Goal: Transaction & Acquisition: Purchase product/service

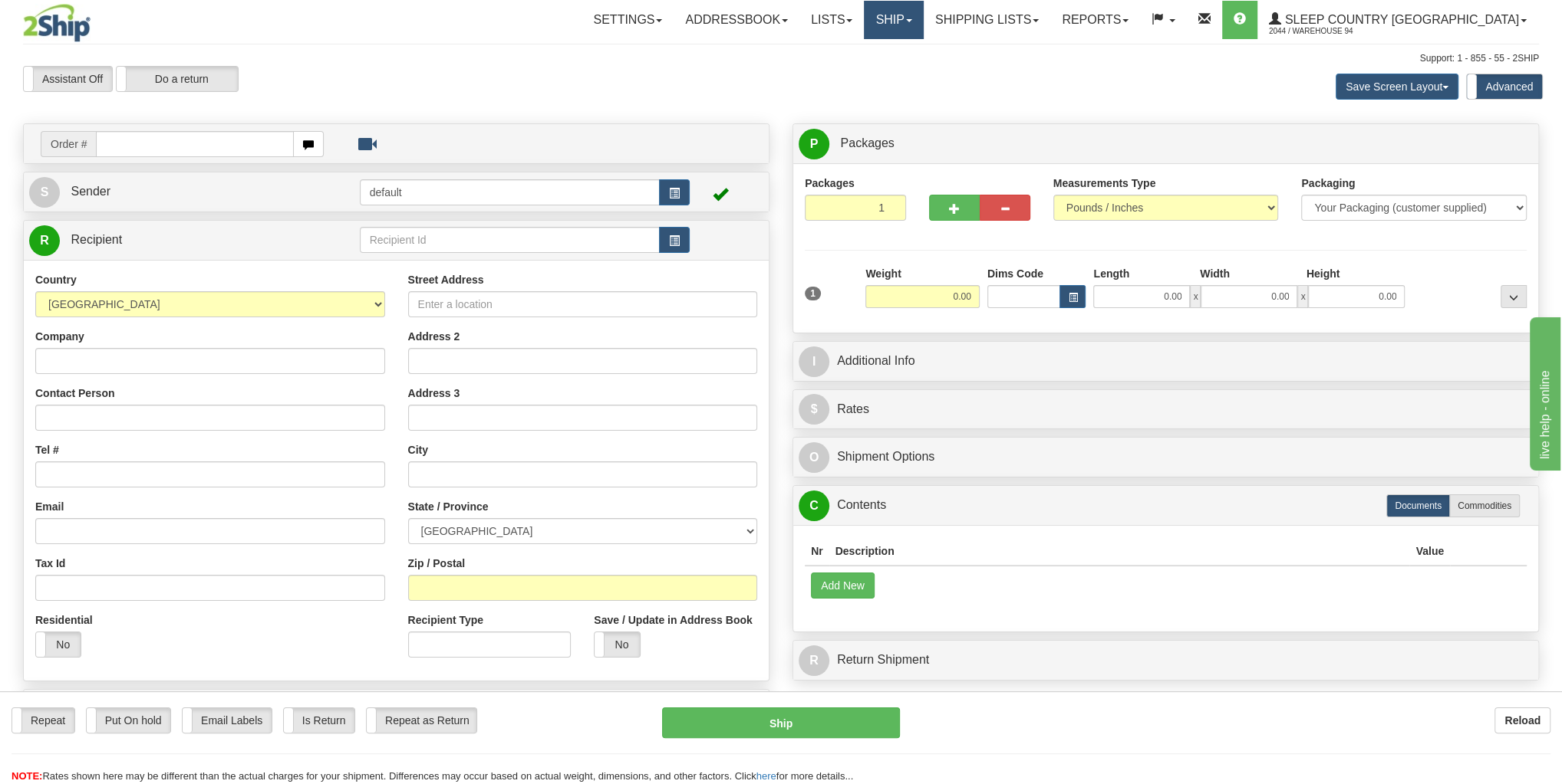
click at [923, 13] on link "Ship" at bounding box center [893, 19] width 59 height 38
click at [907, 68] on span "OnHold / Order Queue" at bounding box center [852, 73] width 108 height 12
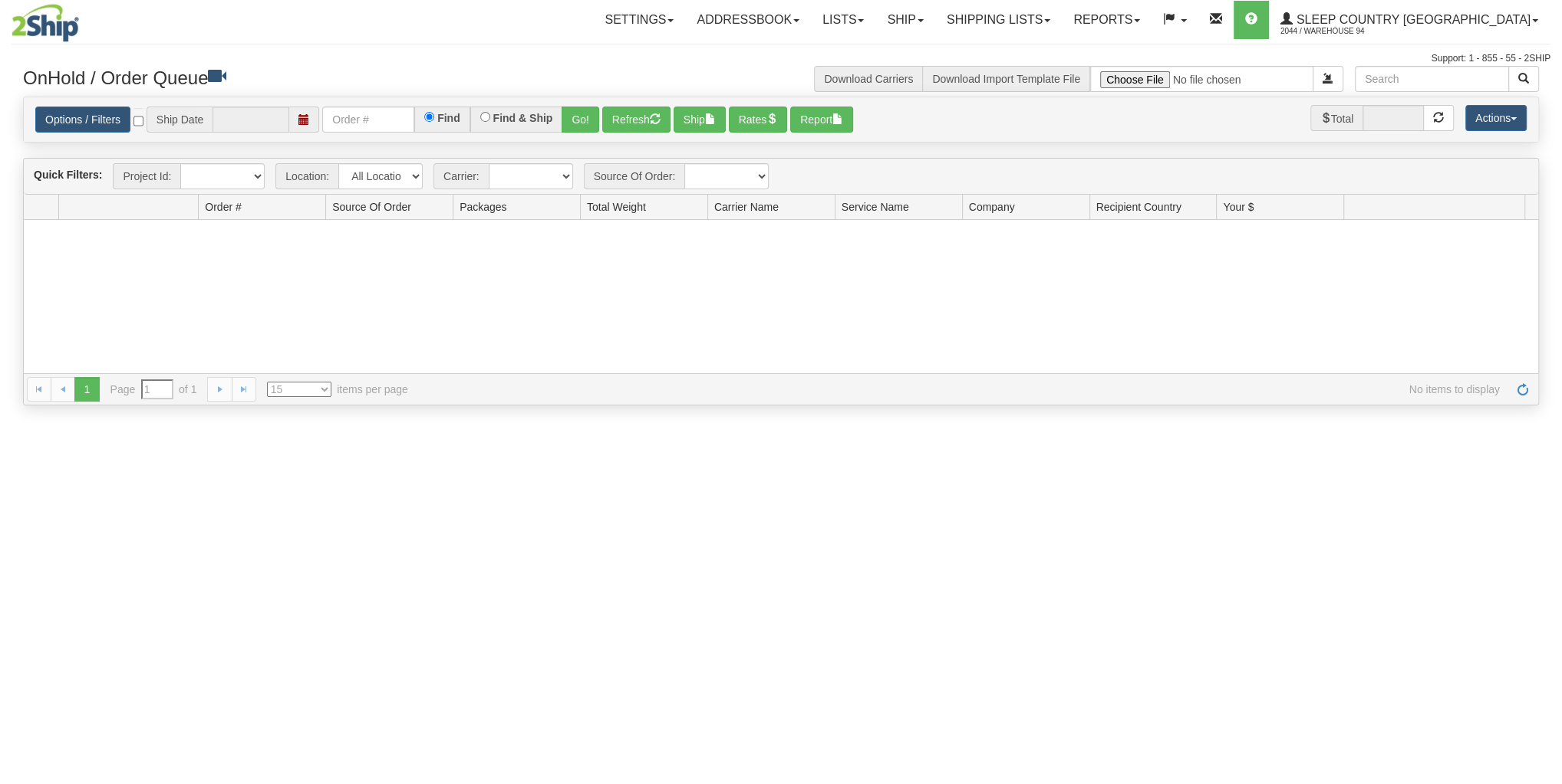
type input "[DATE]"
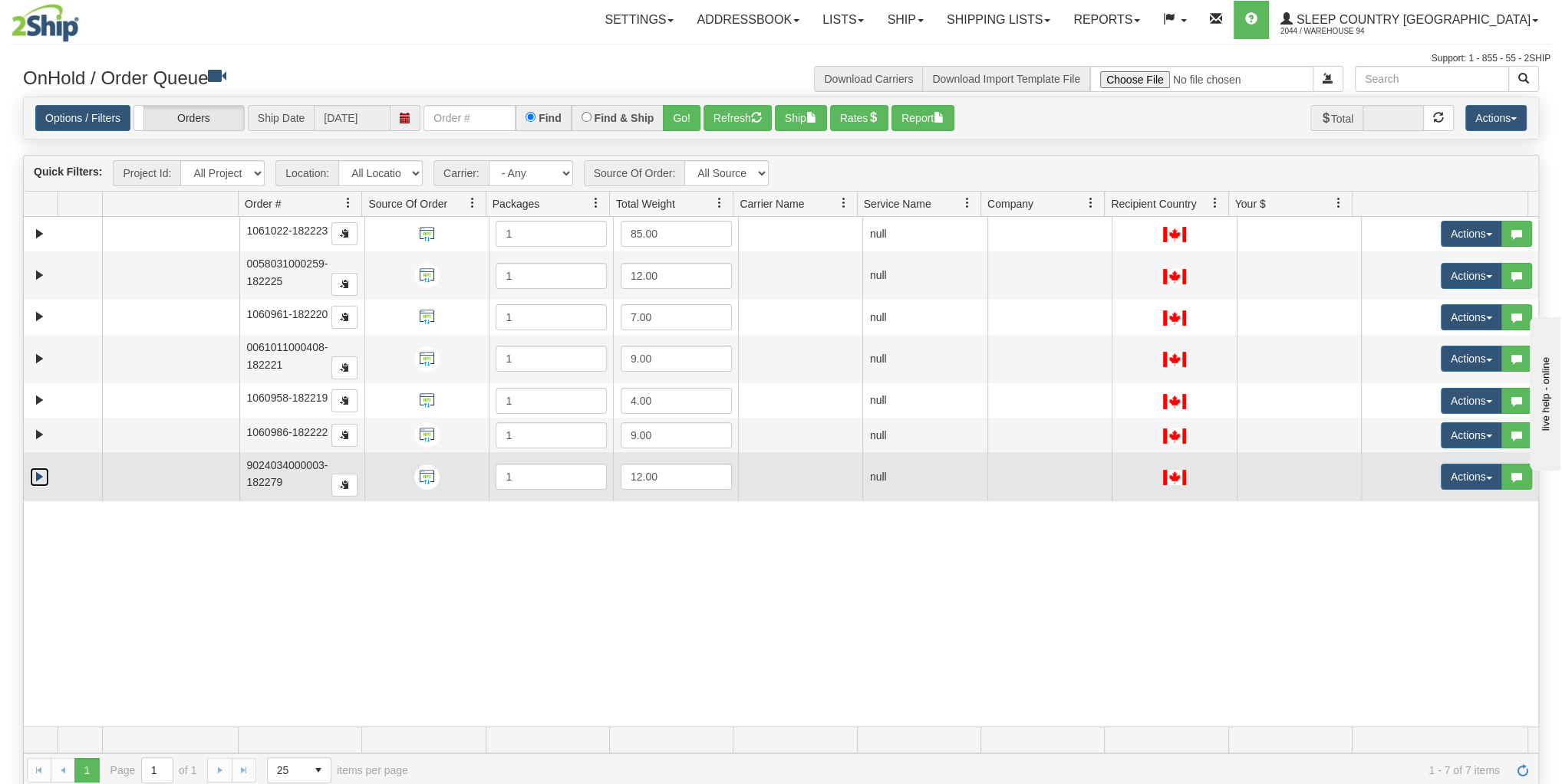
click at [38, 471] on link "Expand" at bounding box center [40, 477] width 19 height 19
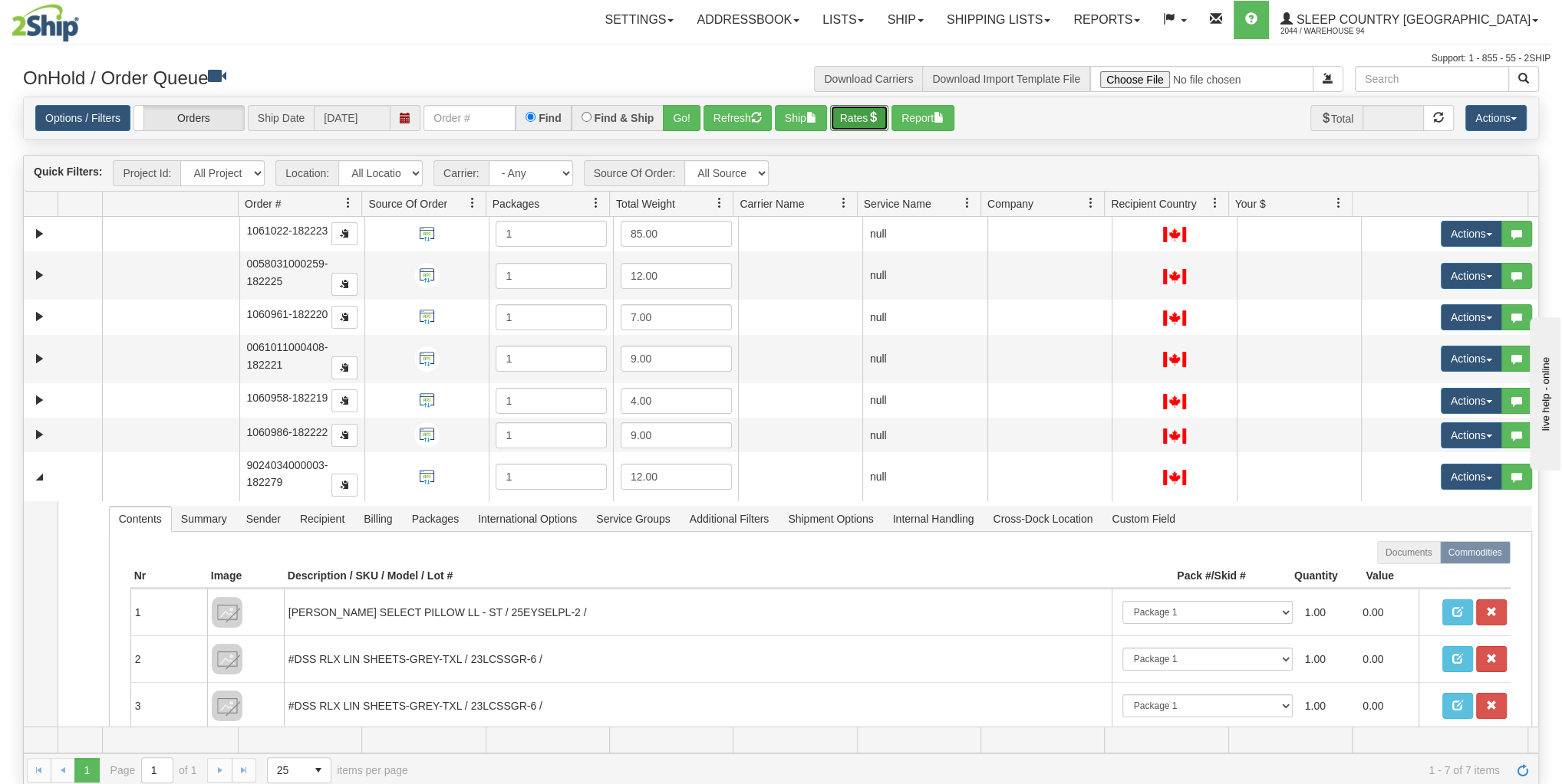
click at [843, 122] on button "Rates" at bounding box center [859, 118] width 59 height 26
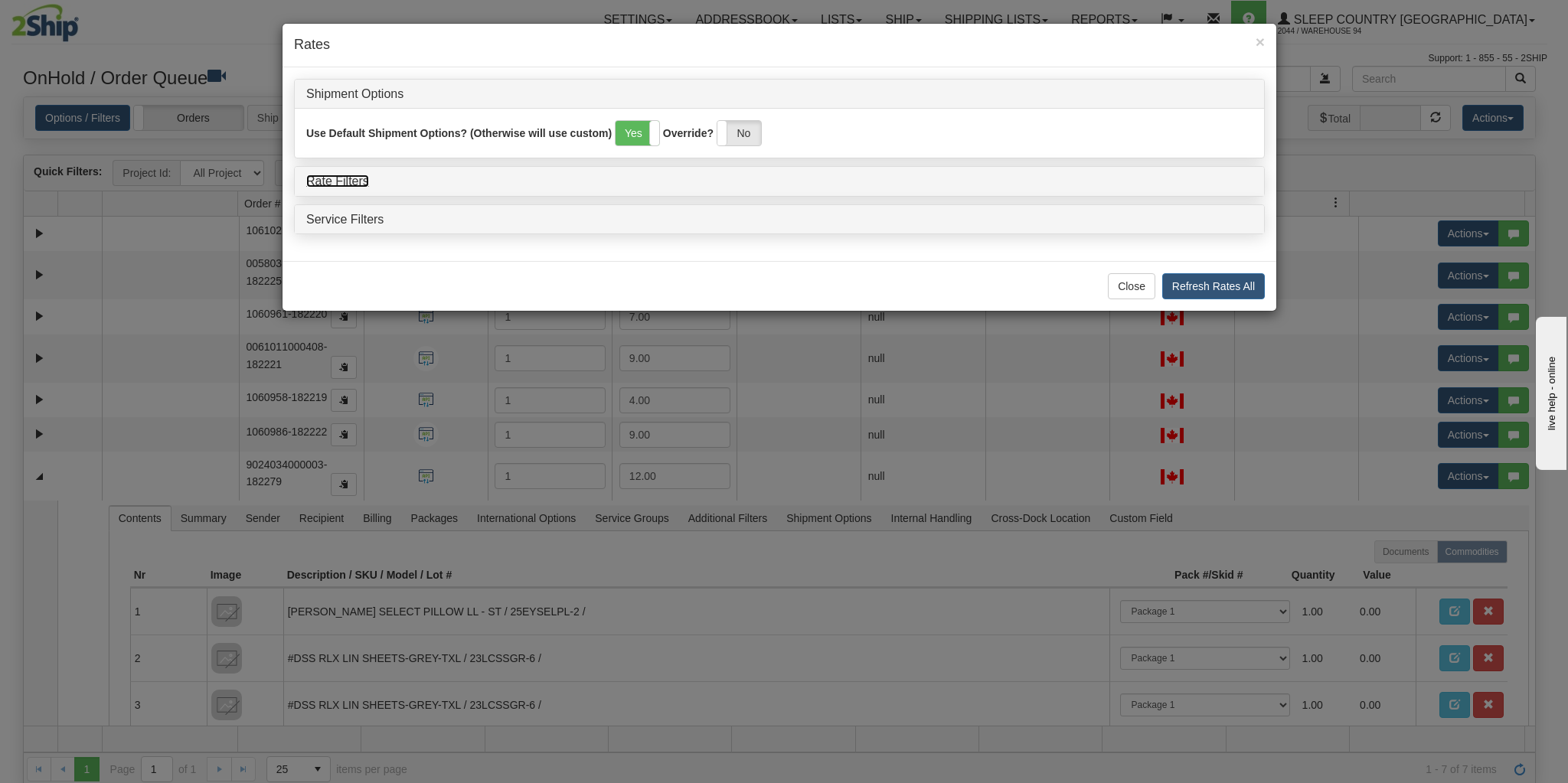
click at [365, 176] on link "Rate Filters" at bounding box center [338, 181] width 63 height 13
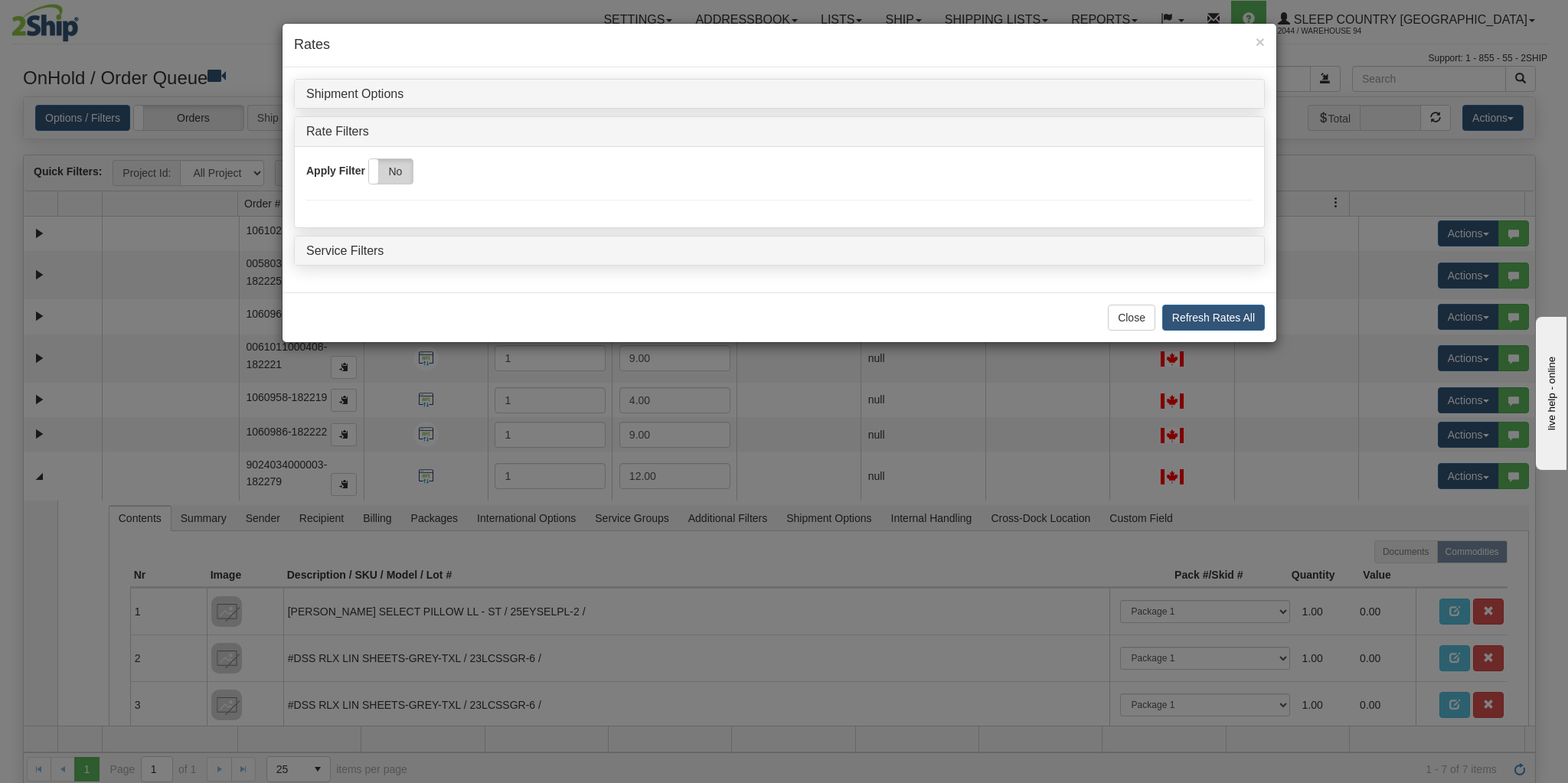
click at [386, 173] on label "No" at bounding box center [391, 171] width 44 height 24
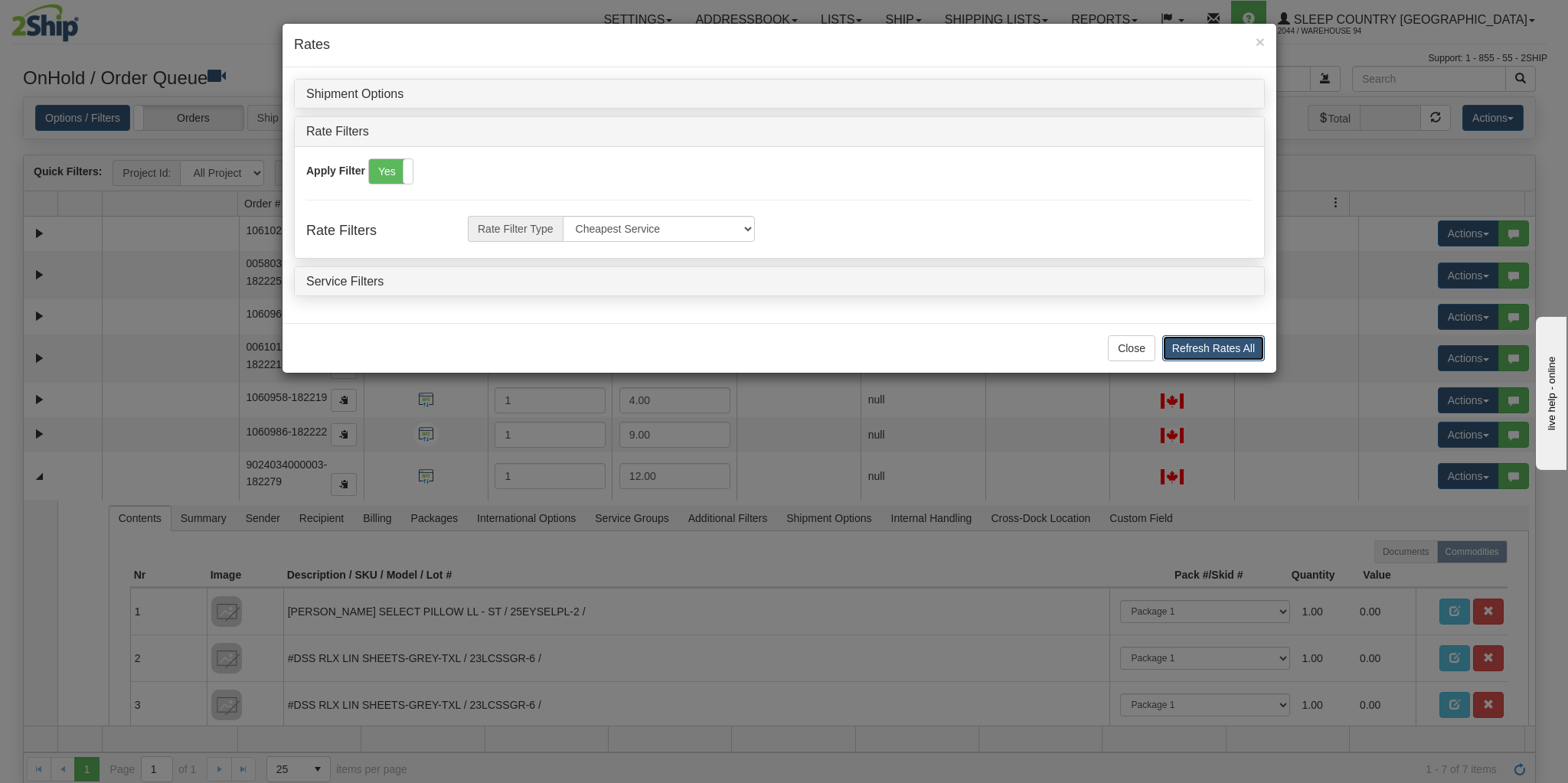
click at [1239, 338] on button "Refresh Rates All" at bounding box center [1213, 349] width 103 height 26
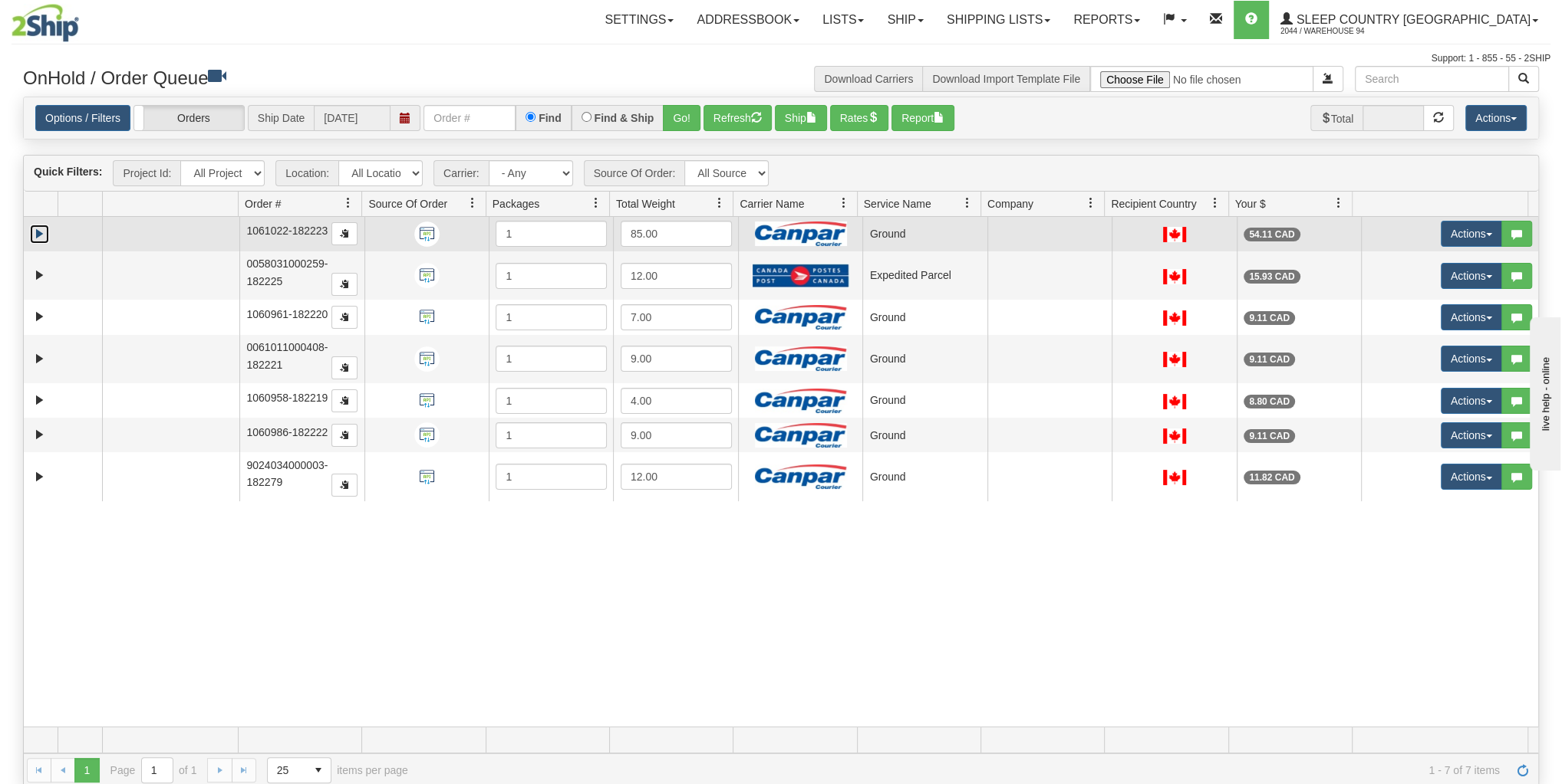
click at [36, 233] on link "Expand" at bounding box center [40, 234] width 19 height 19
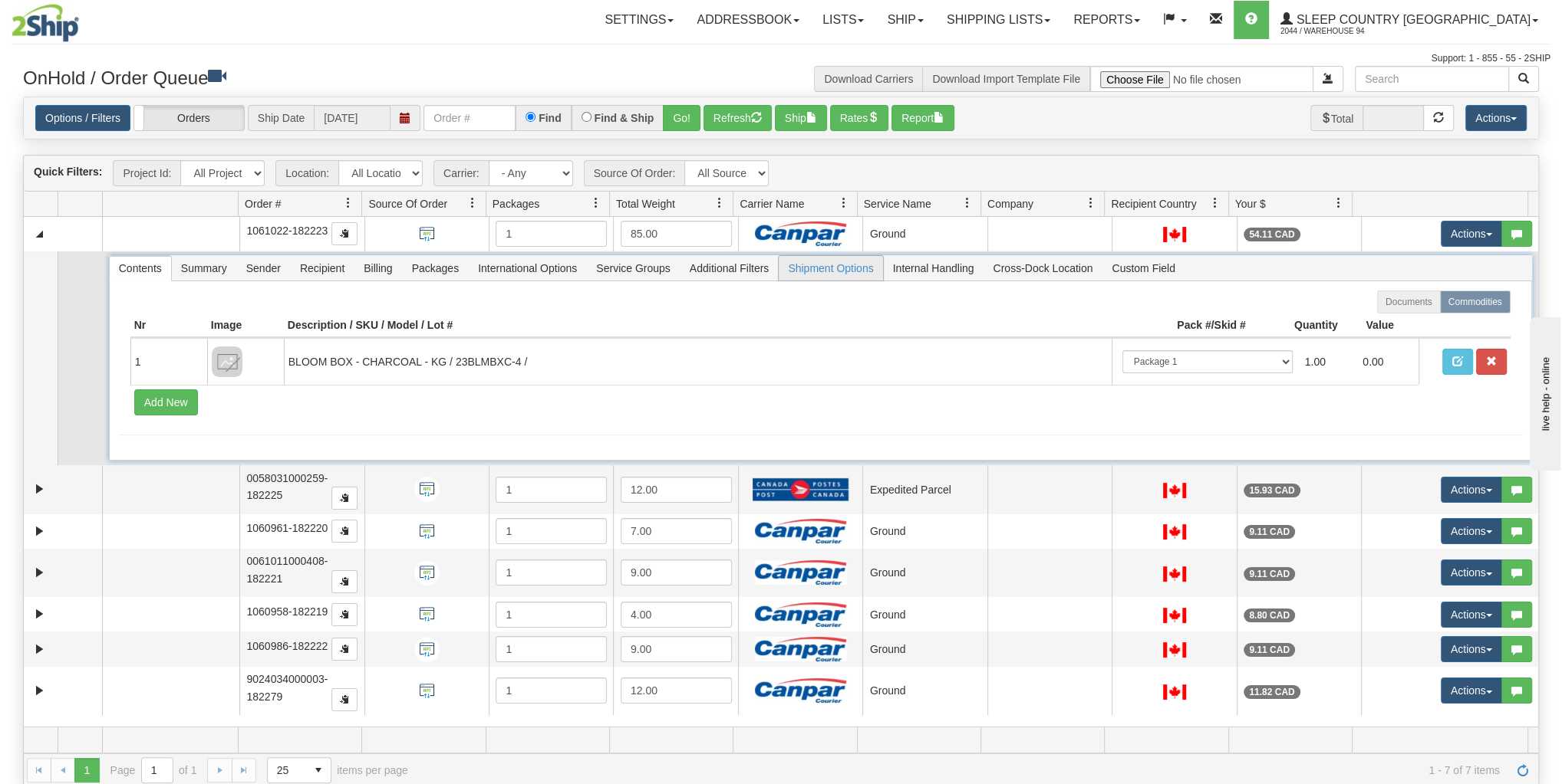
click at [804, 256] on span "Shipment Options" at bounding box center [830, 268] width 104 height 24
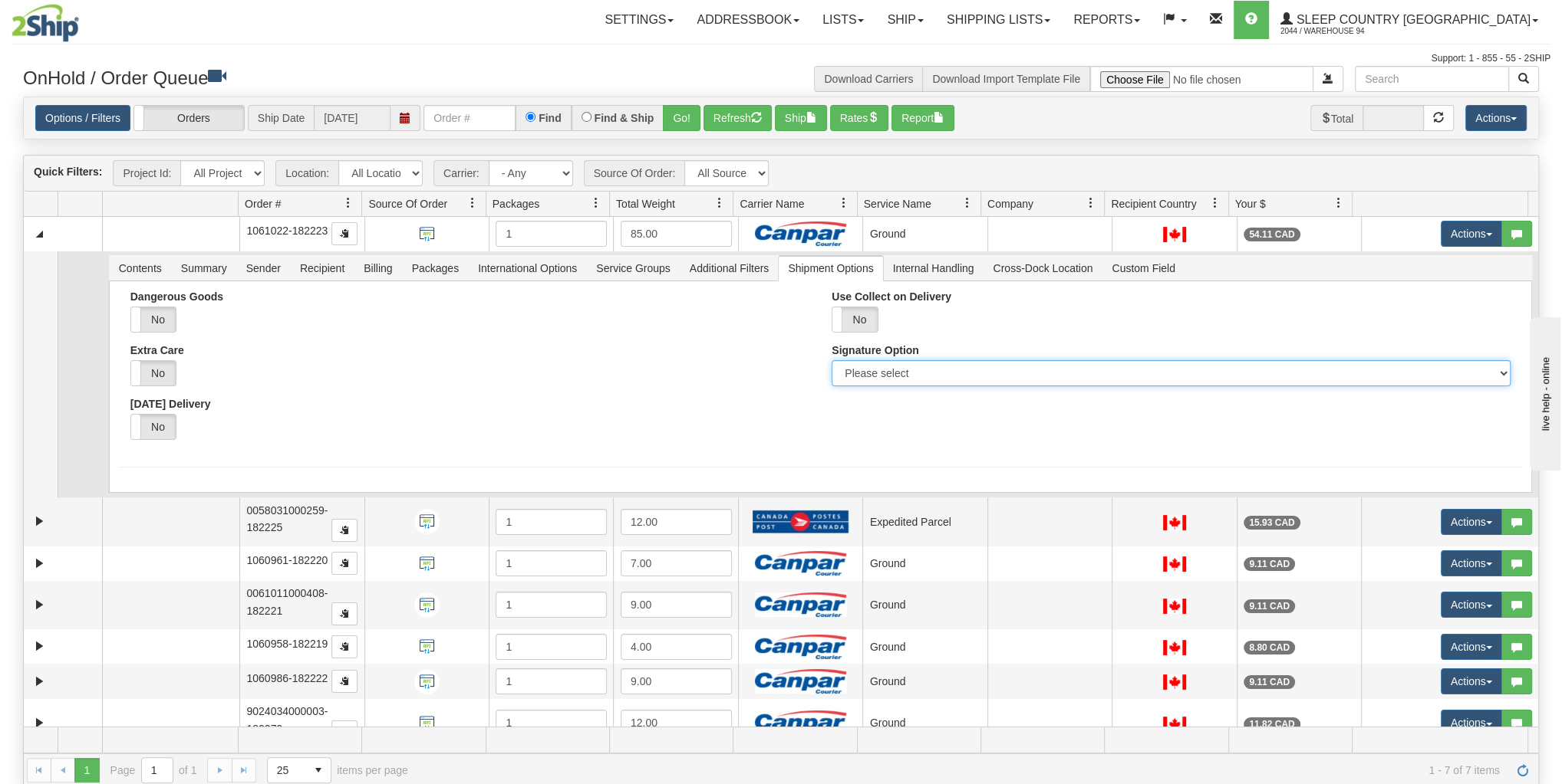
click at [868, 375] on select "Please select No Signature Required Signature Required Adult Signature" at bounding box center [1170, 373] width 678 height 26
select select "2"
click at [831, 360] on select "Please select No Signature Required Signature Required Adult Signature" at bounding box center [1170, 373] width 678 height 26
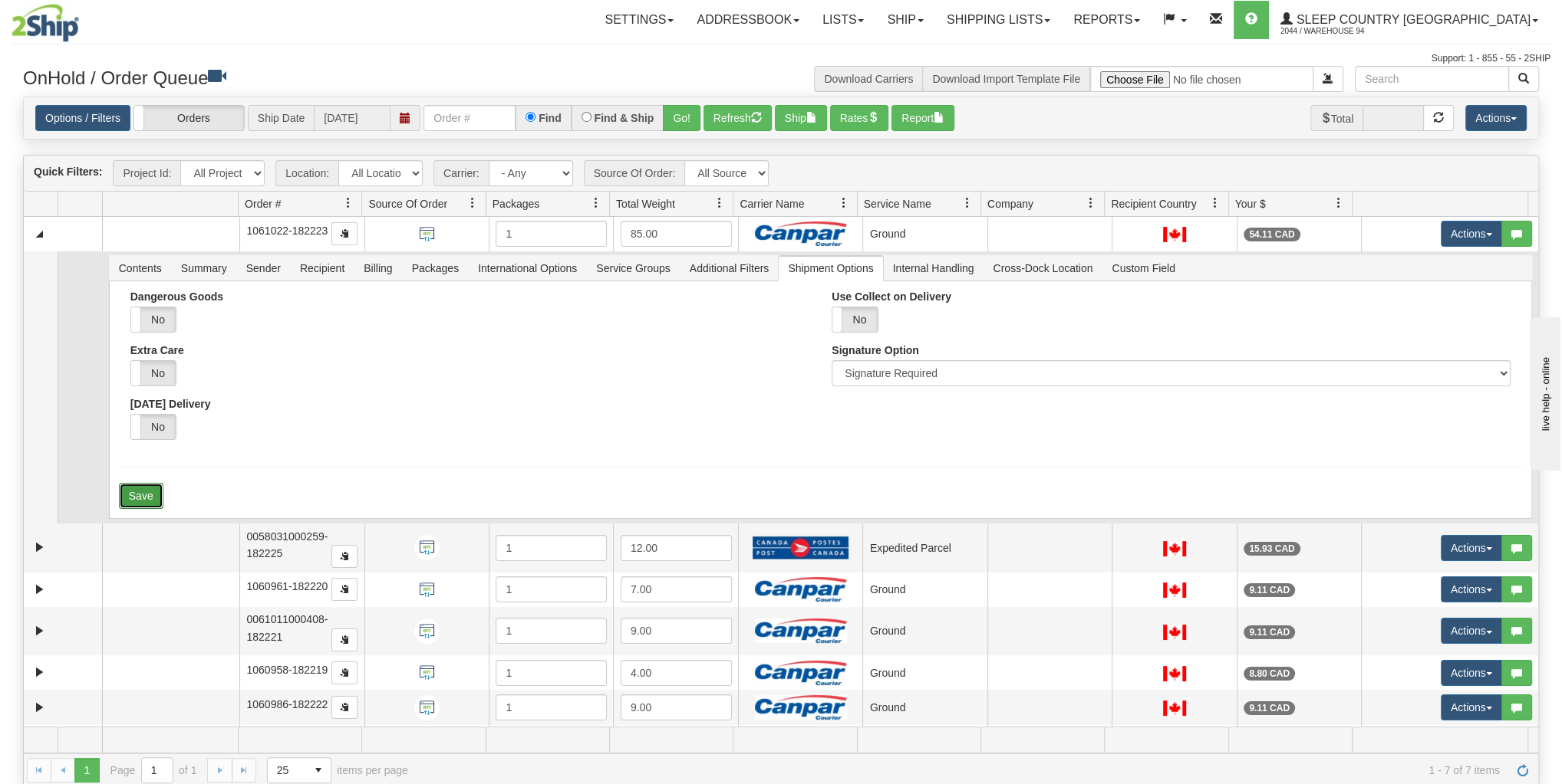
click at [149, 490] on button "Save" at bounding box center [141, 496] width 45 height 26
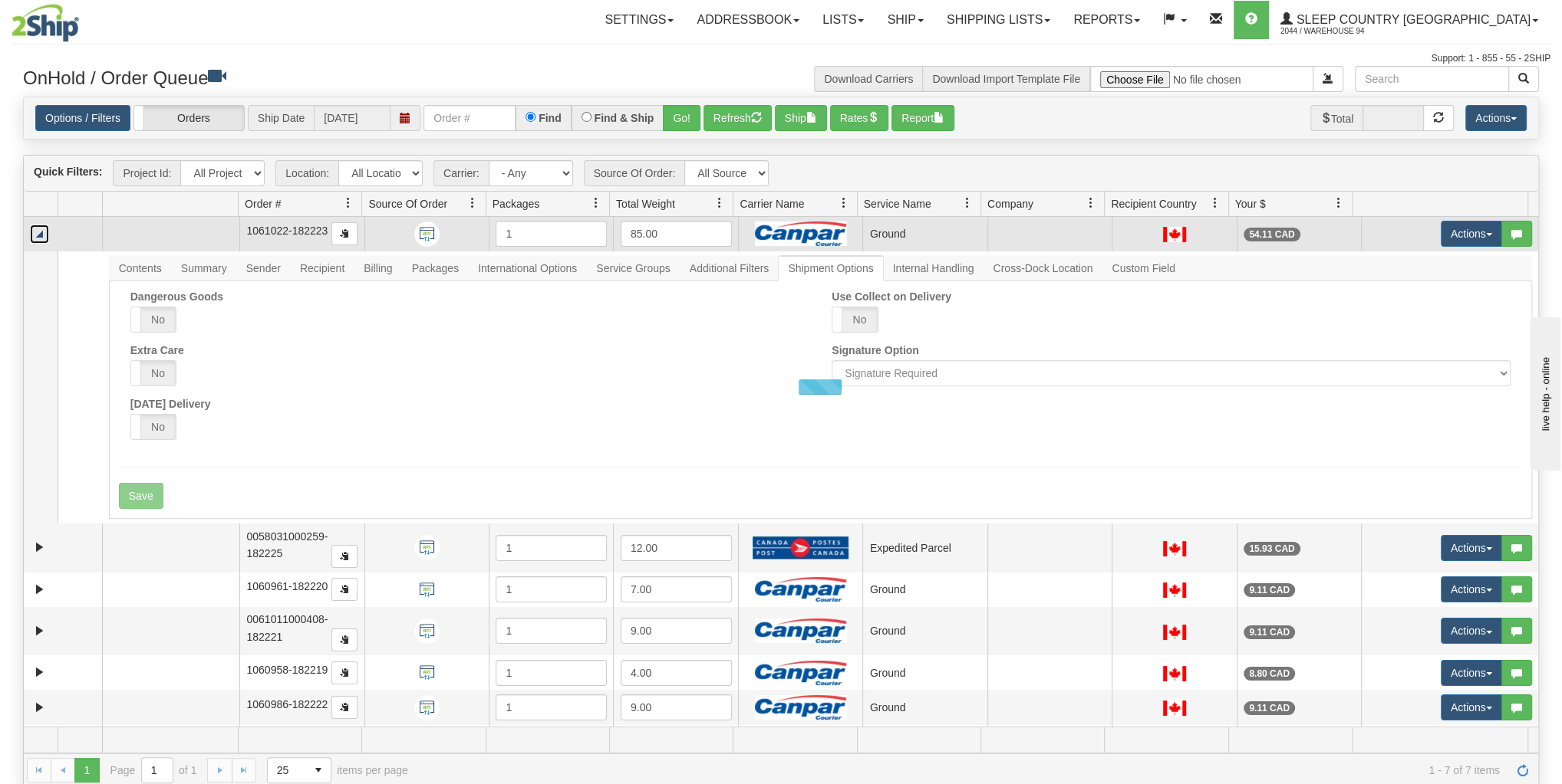
click at [37, 235] on link "Collapse" at bounding box center [40, 234] width 19 height 19
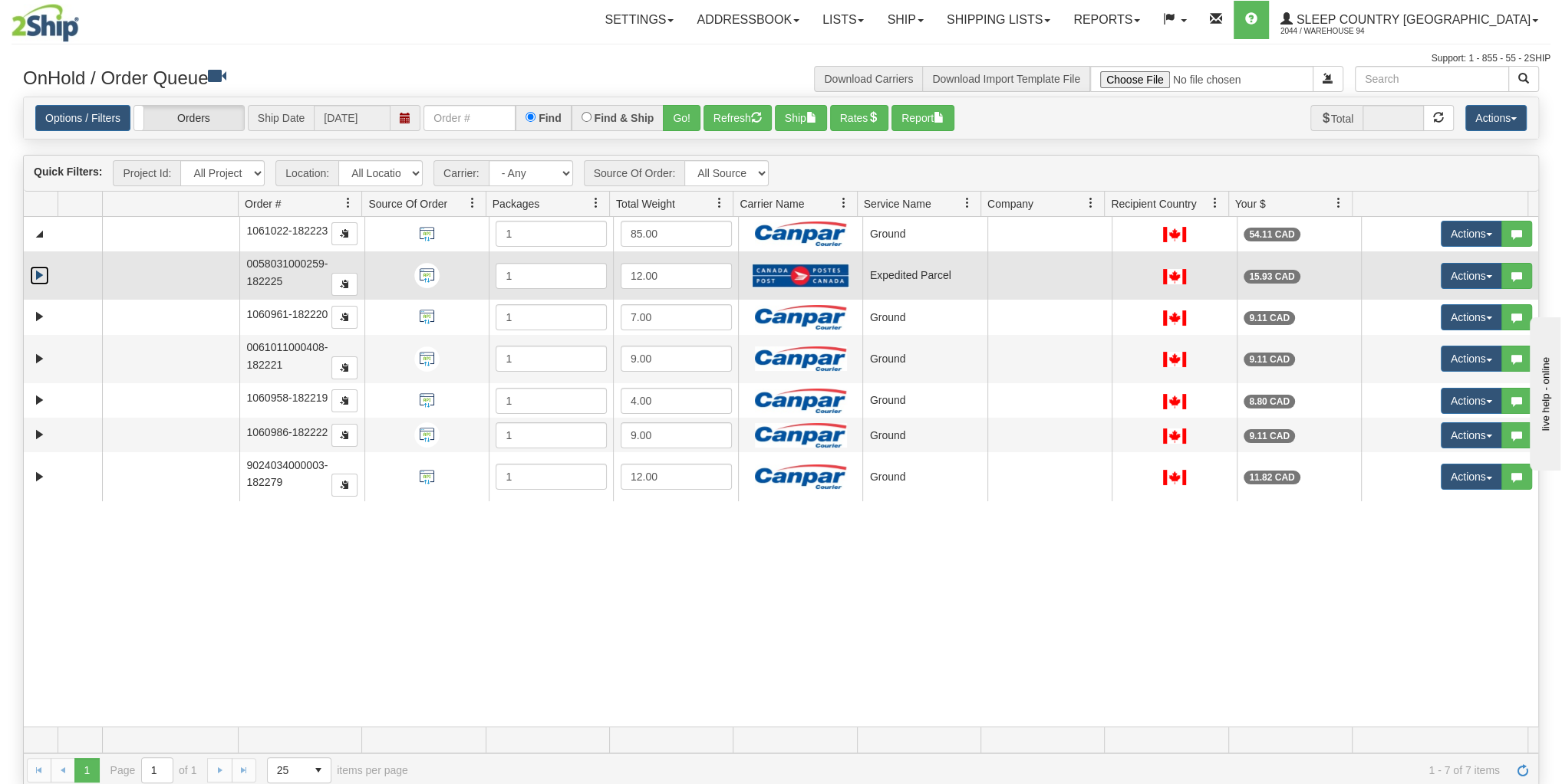
click at [32, 273] on link "Expand" at bounding box center [40, 276] width 19 height 19
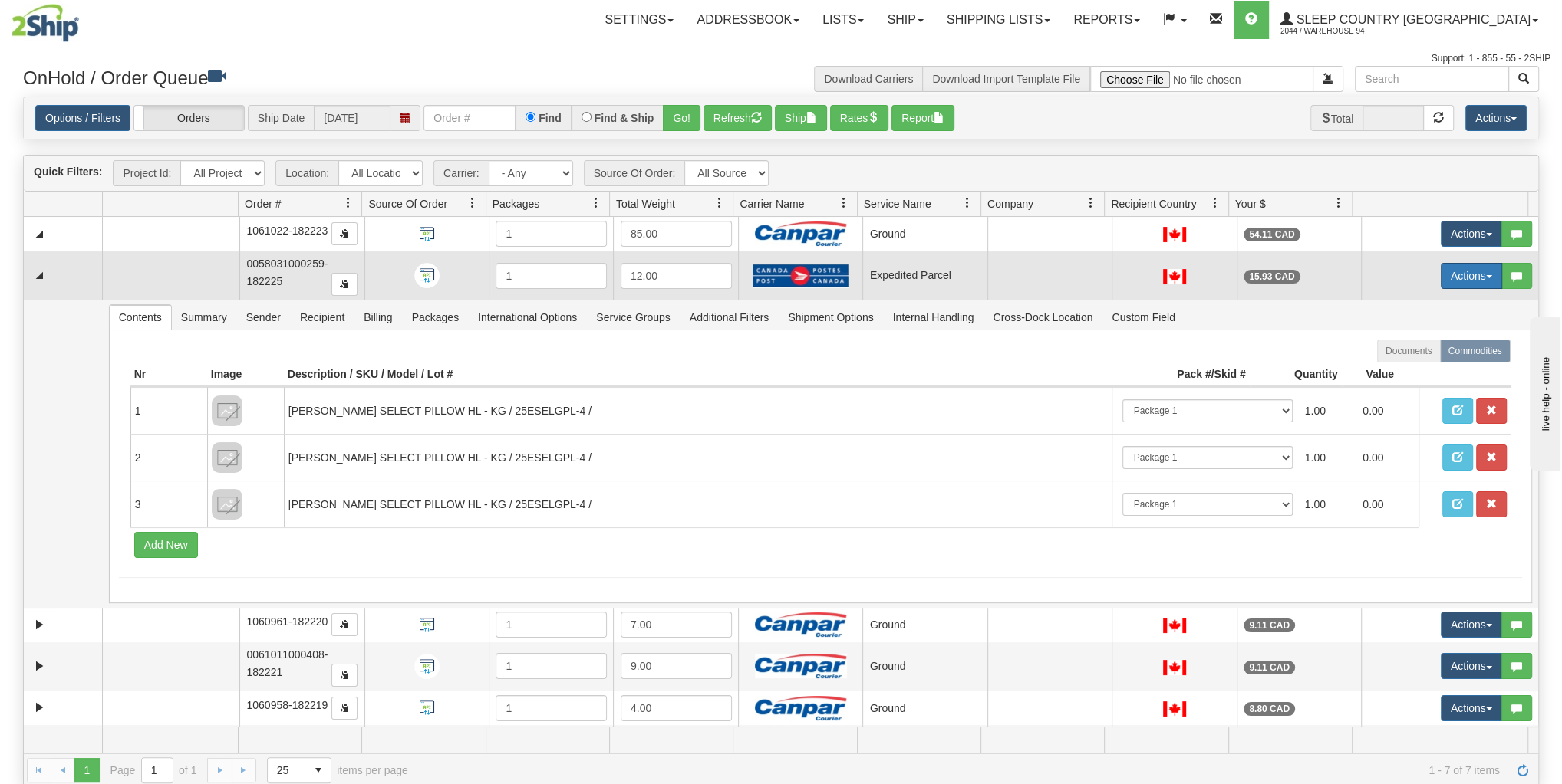
click at [1479, 270] on button "Actions" at bounding box center [1471, 276] width 62 height 26
click at [1406, 306] on span "Open" at bounding box center [1402, 305] width 36 height 12
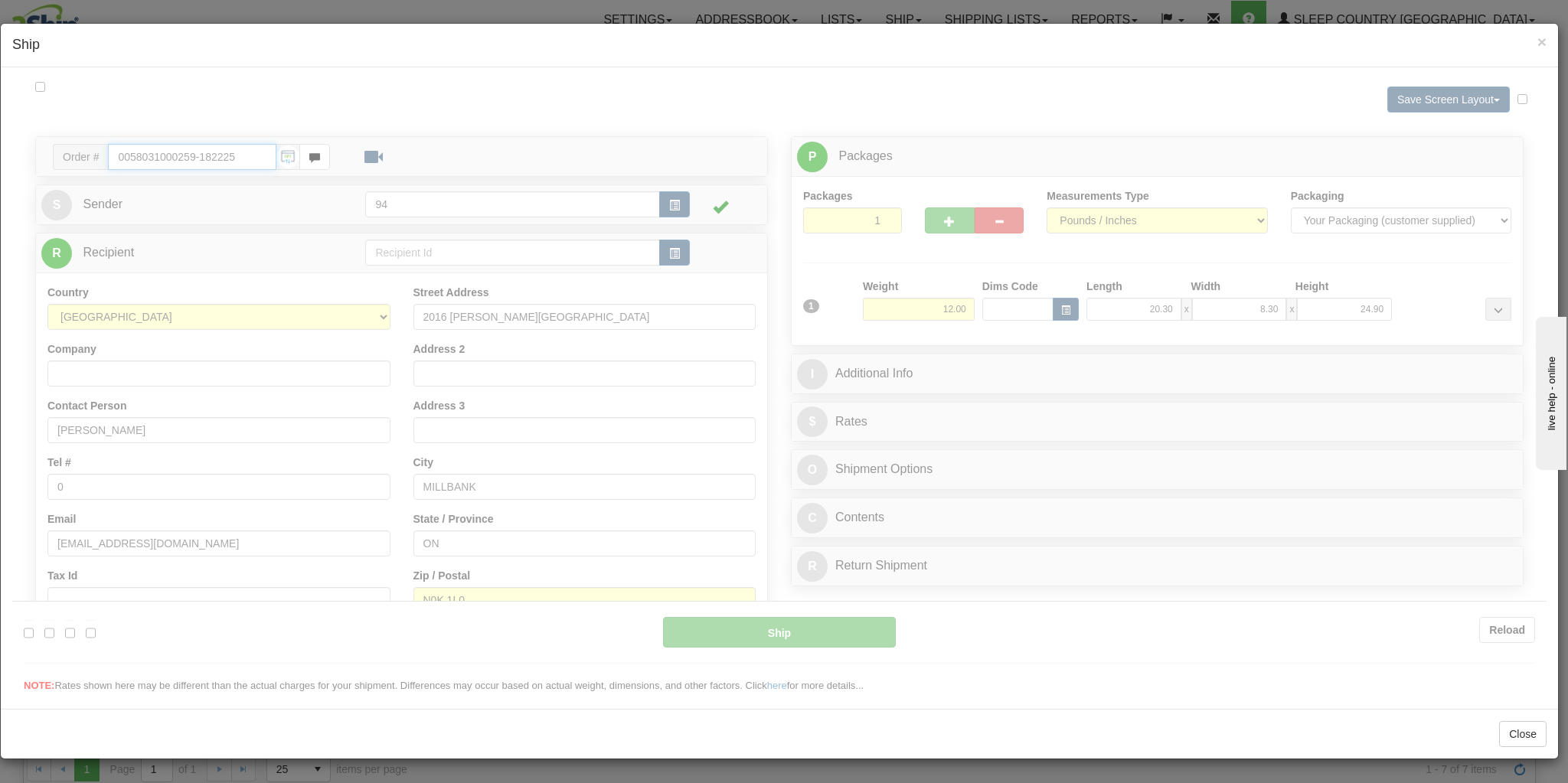
type input "DOM.EP"
type input "12:29"
type input "16:00"
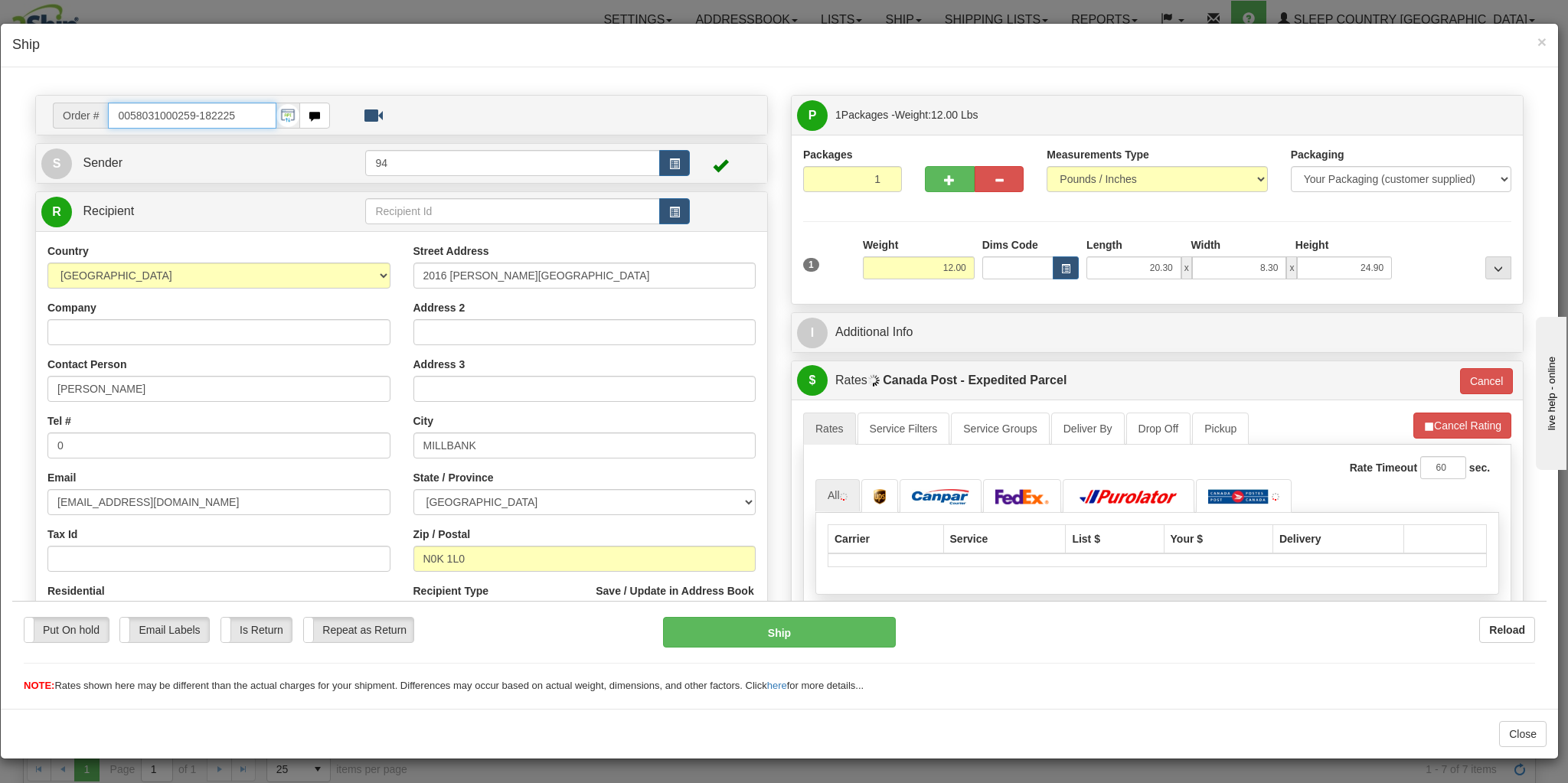
scroll to position [61, 0]
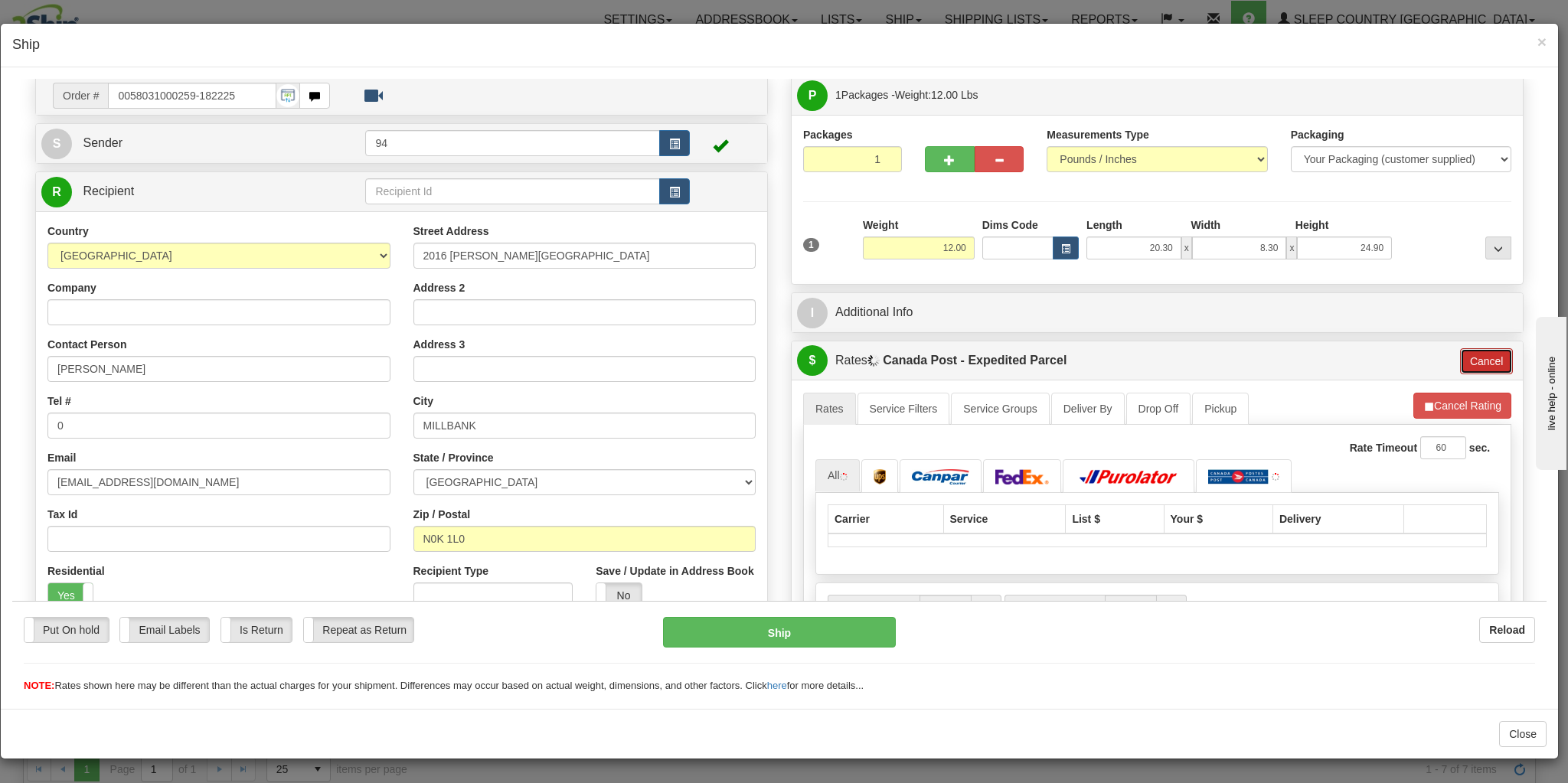
click at [1481, 370] on button "Cancel" at bounding box center [1486, 361] width 53 height 26
click at [1473, 383] on div "A change has been made which could impact your rate estimate. To ensure the est…" at bounding box center [1157, 525] width 731 height 292
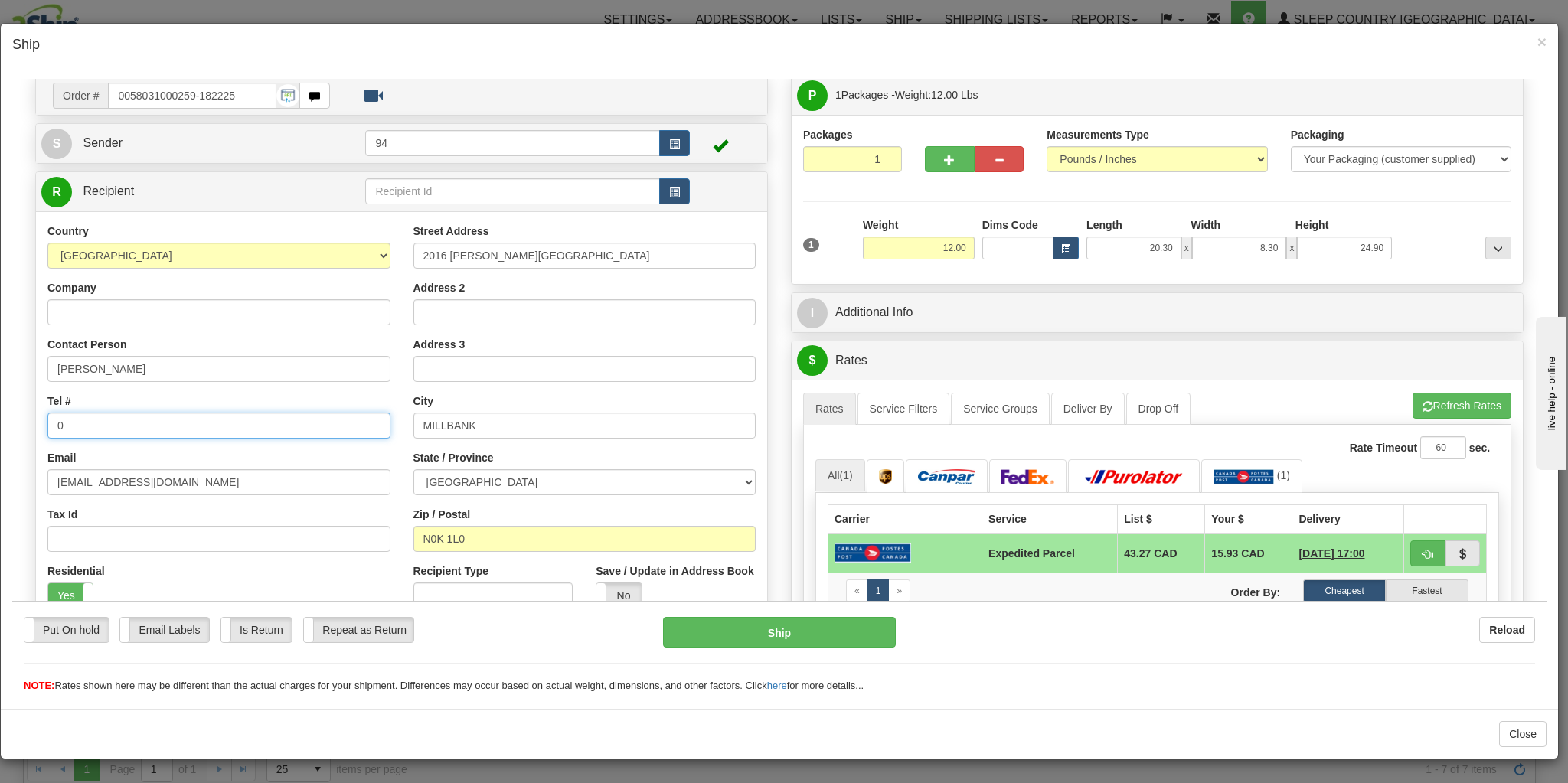
click at [101, 432] on input "0" at bounding box center [219, 425] width 343 height 26
type input "555-555-5555"
click at [1468, 393] on button "Refresh Rates" at bounding box center [1462, 405] width 99 height 26
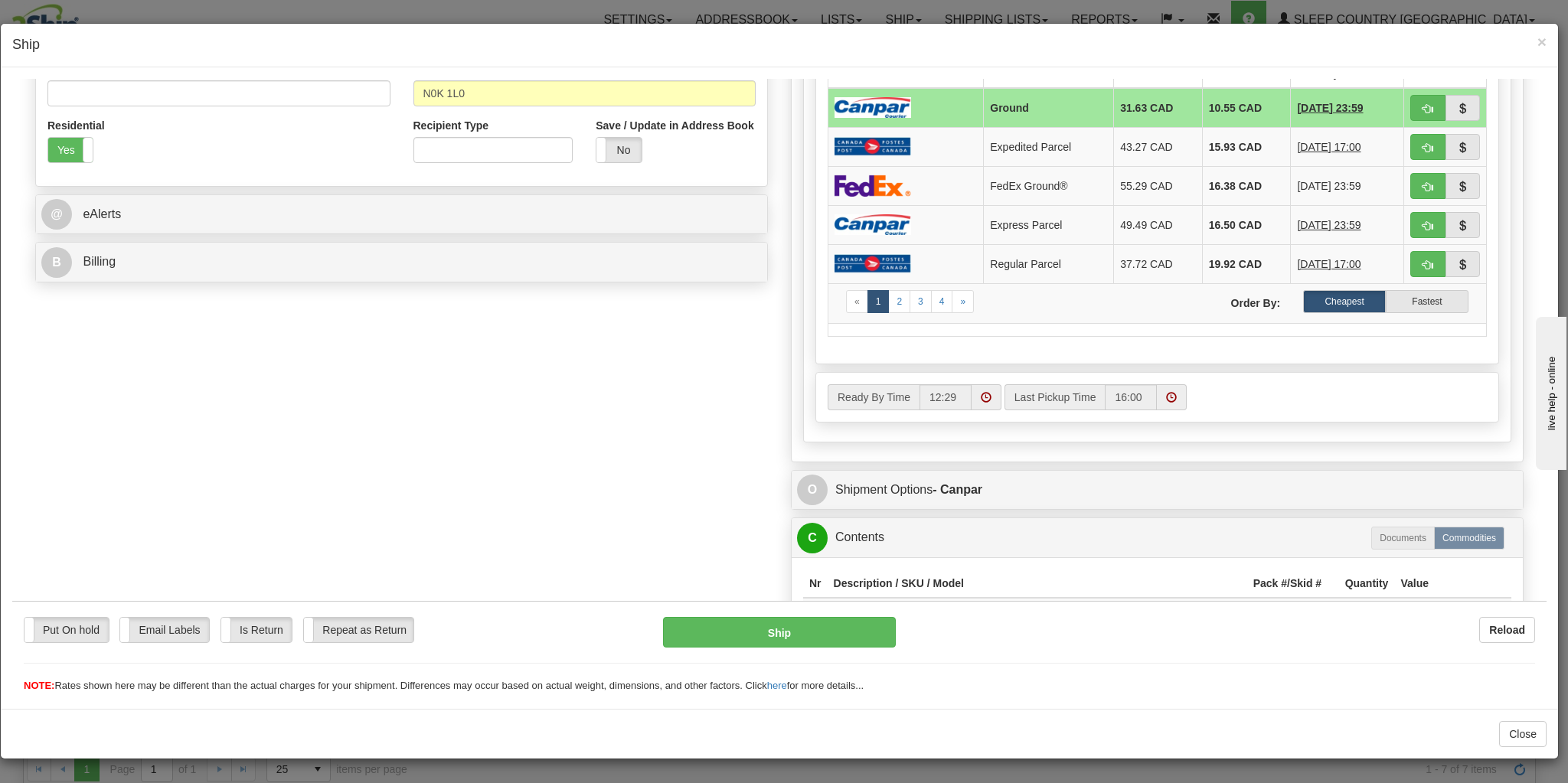
scroll to position [712, 0]
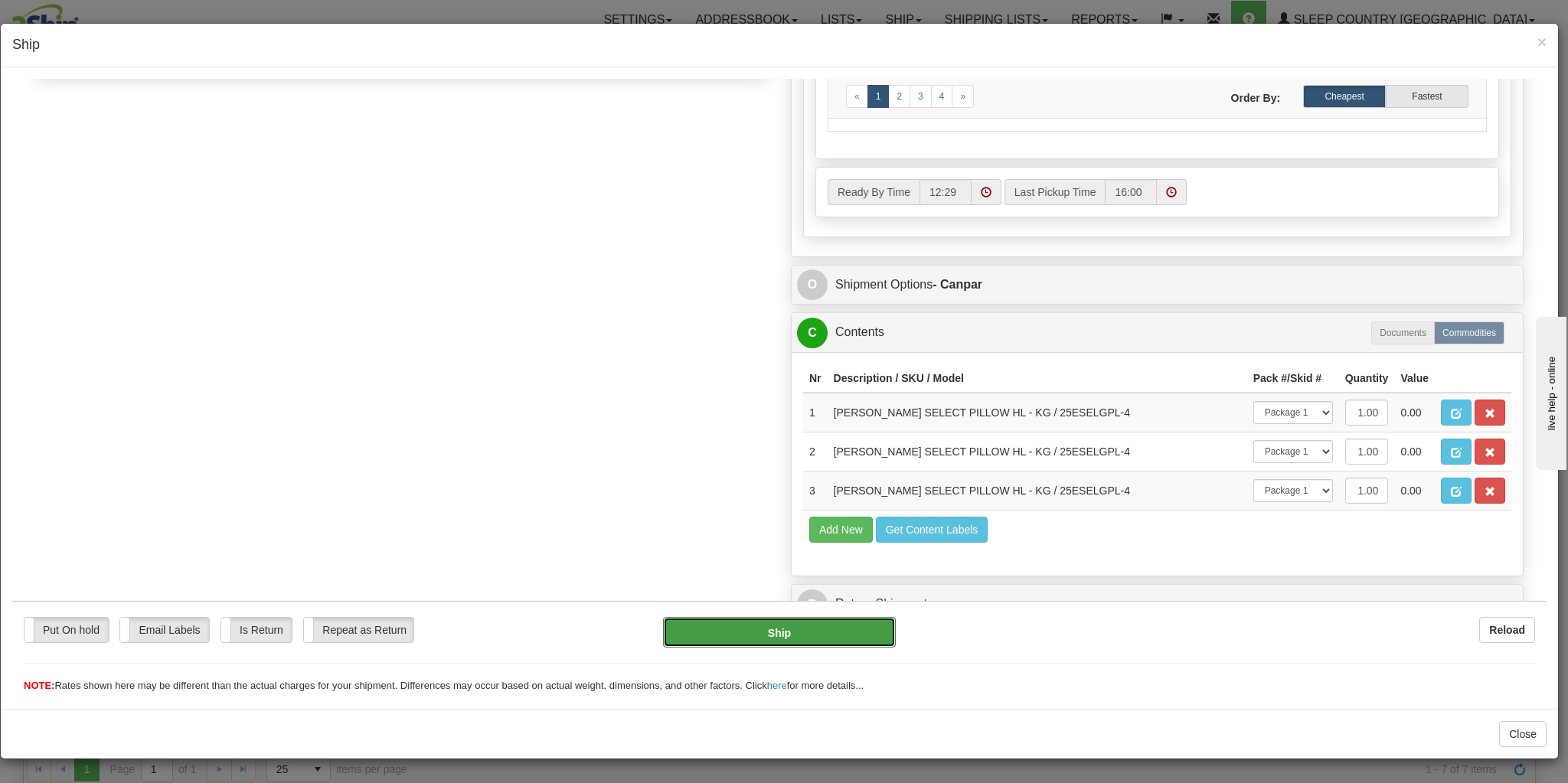
click at [764, 620] on button "Ship" at bounding box center [780, 632] width 233 height 31
type input "1"
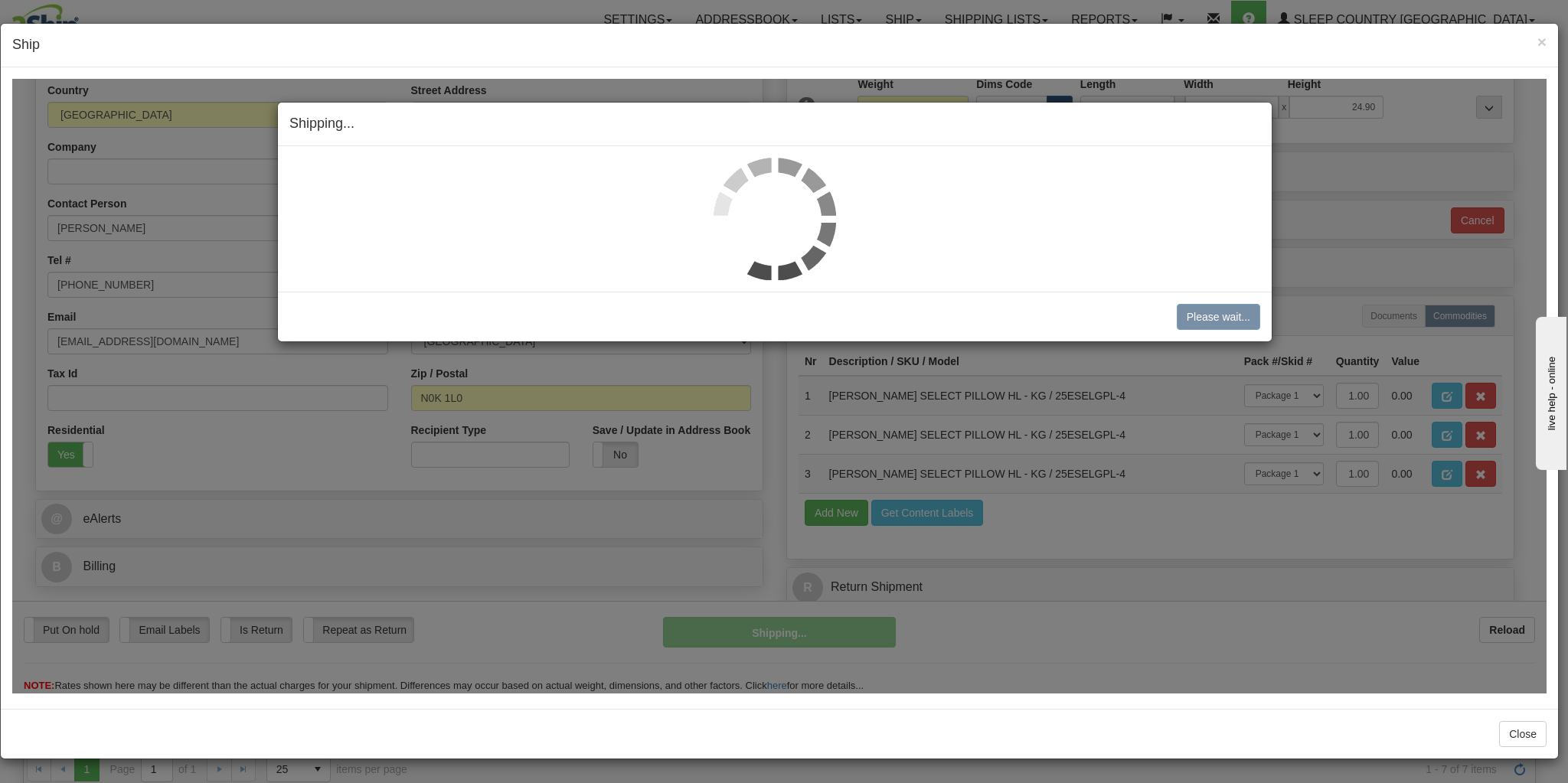
scroll to position [197, 0]
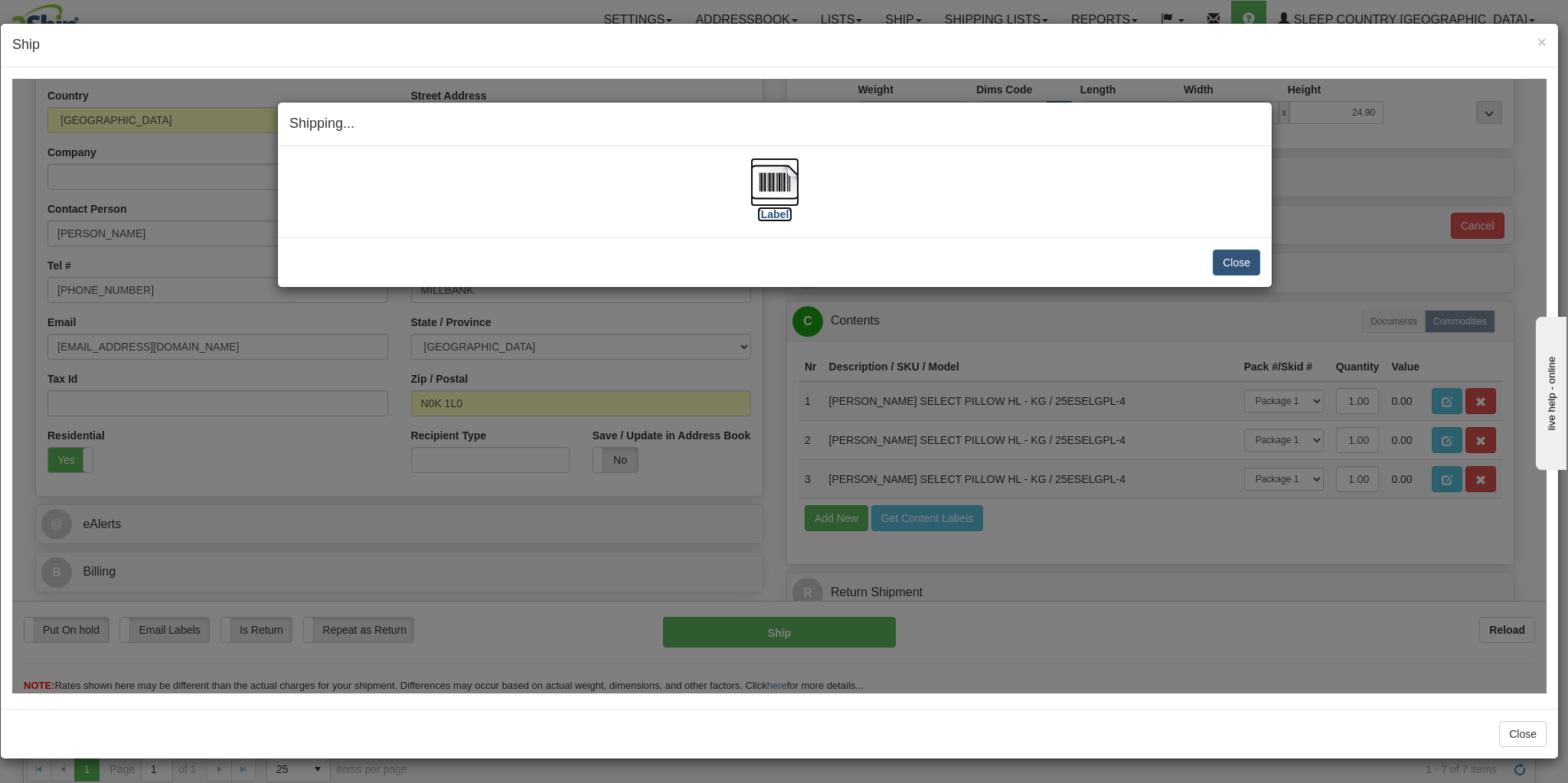
click at [776, 186] on img at bounding box center [775, 181] width 49 height 49
click at [1218, 255] on button "Close" at bounding box center [1236, 262] width 48 height 26
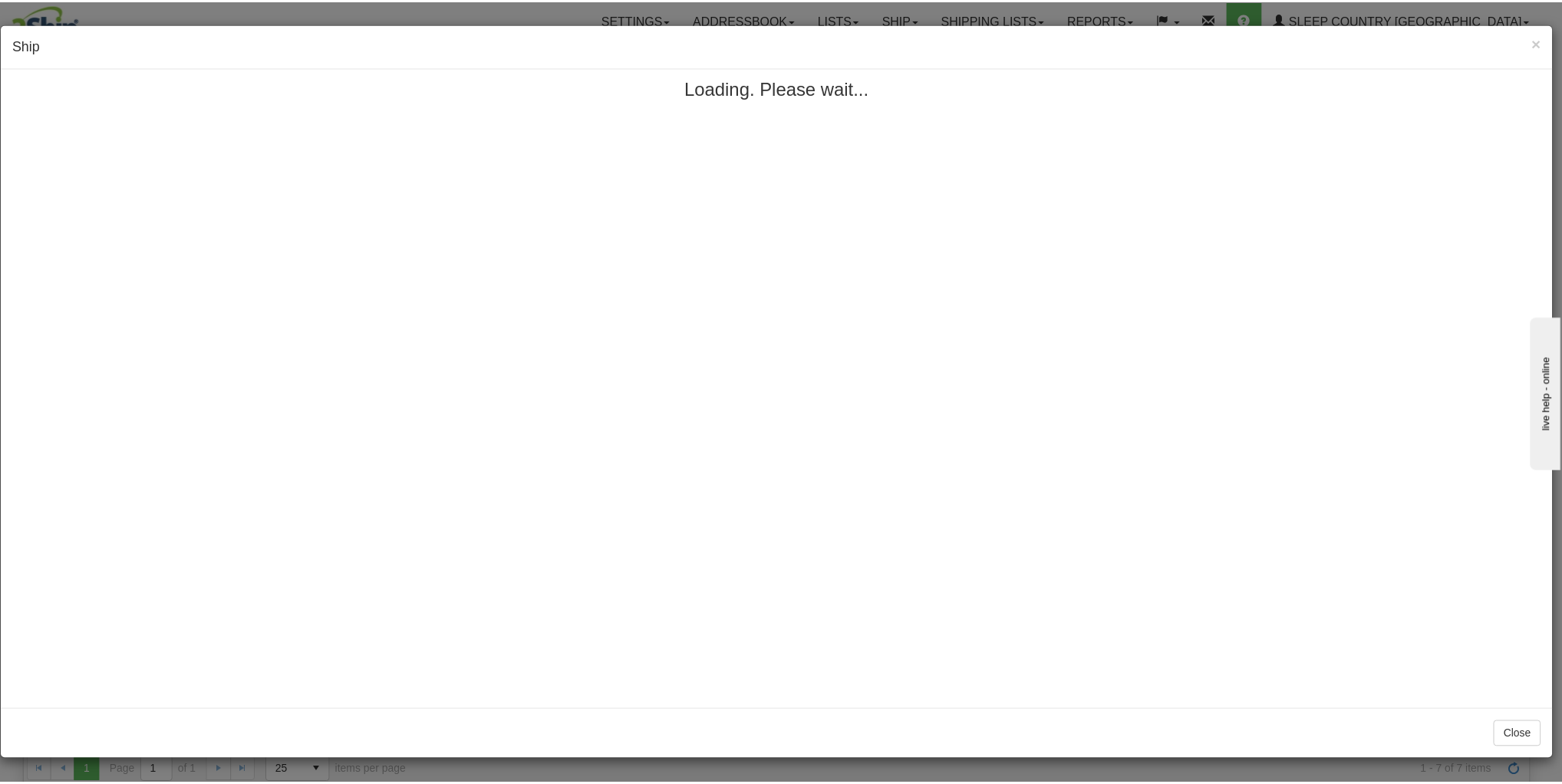
scroll to position [0, 0]
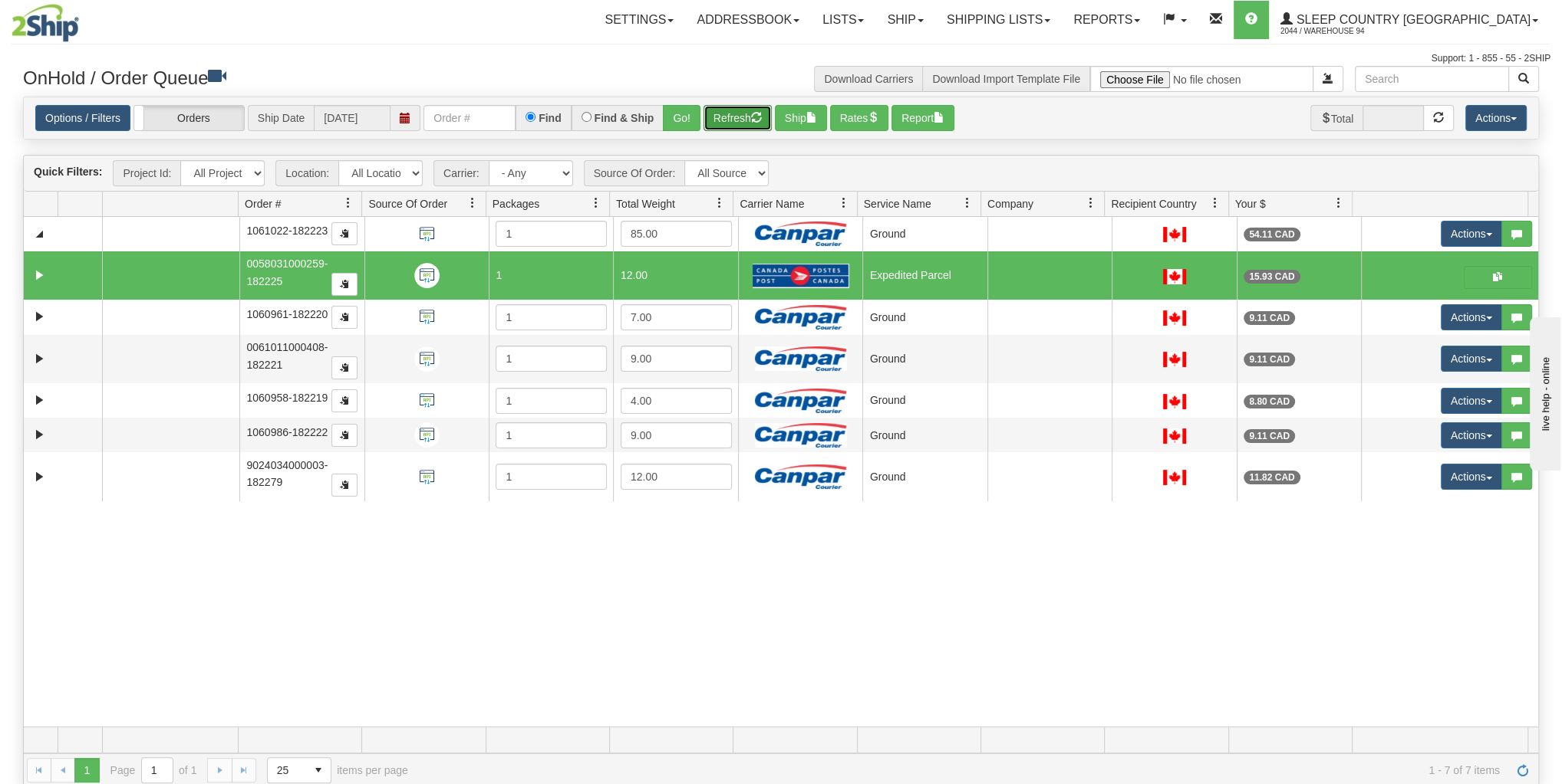
click at [746, 117] on button "Refresh" at bounding box center [737, 118] width 68 height 26
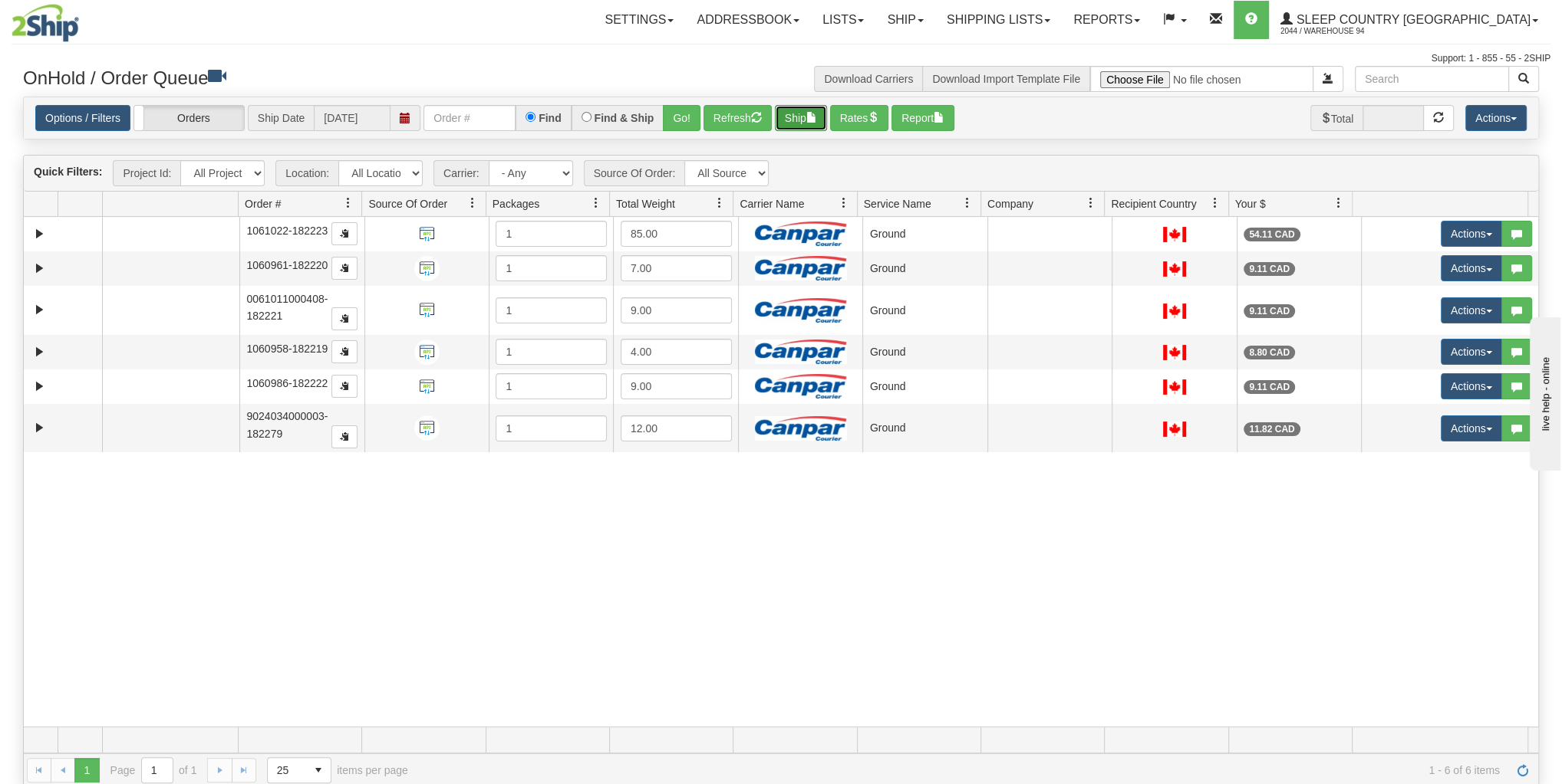
click at [783, 119] on button "Ship" at bounding box center [800, 118] width 52 height 26
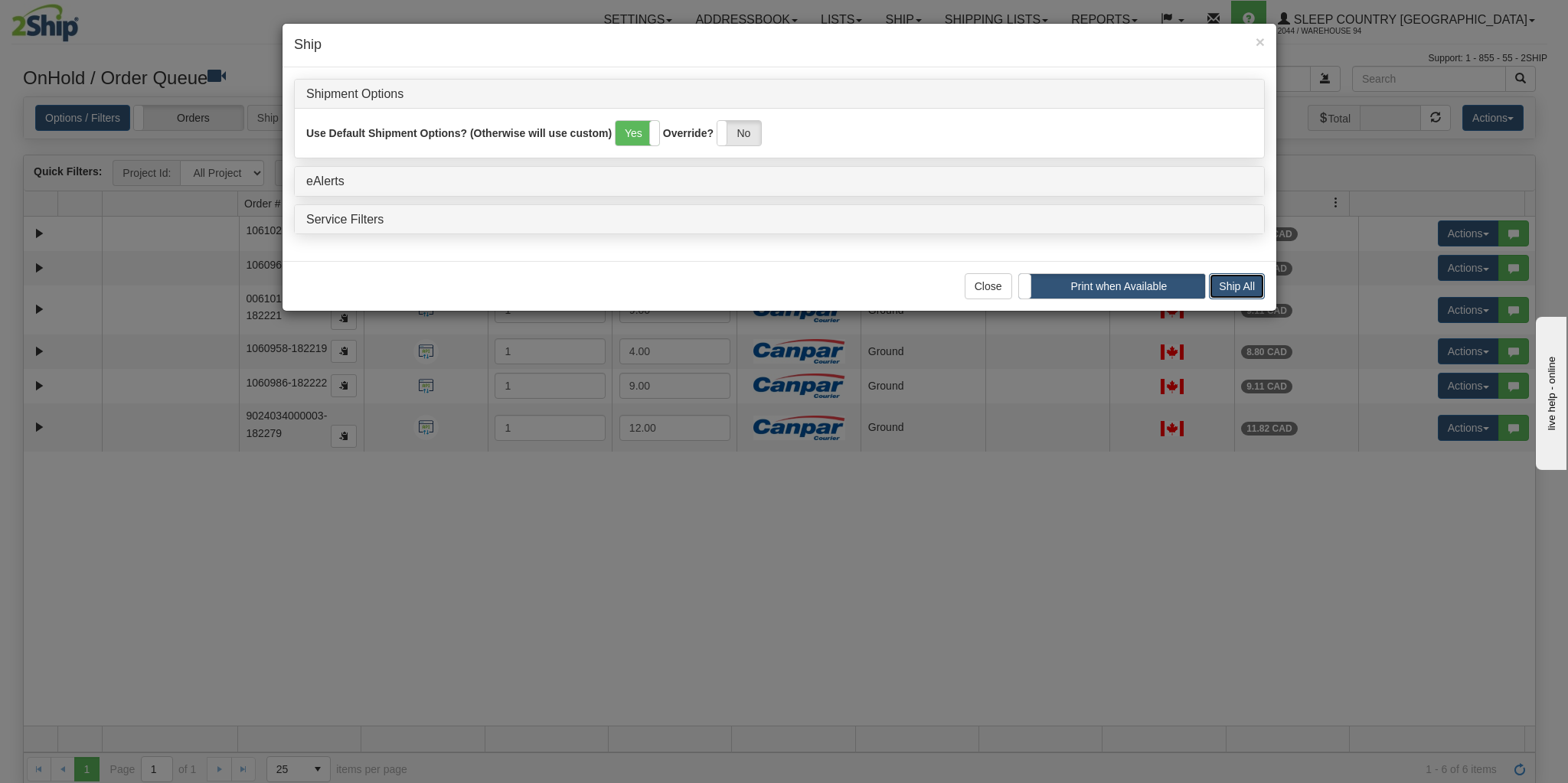
click at [1224, 281] on button "Ship All" at bounding box center [1236, 286] width 56 height 26
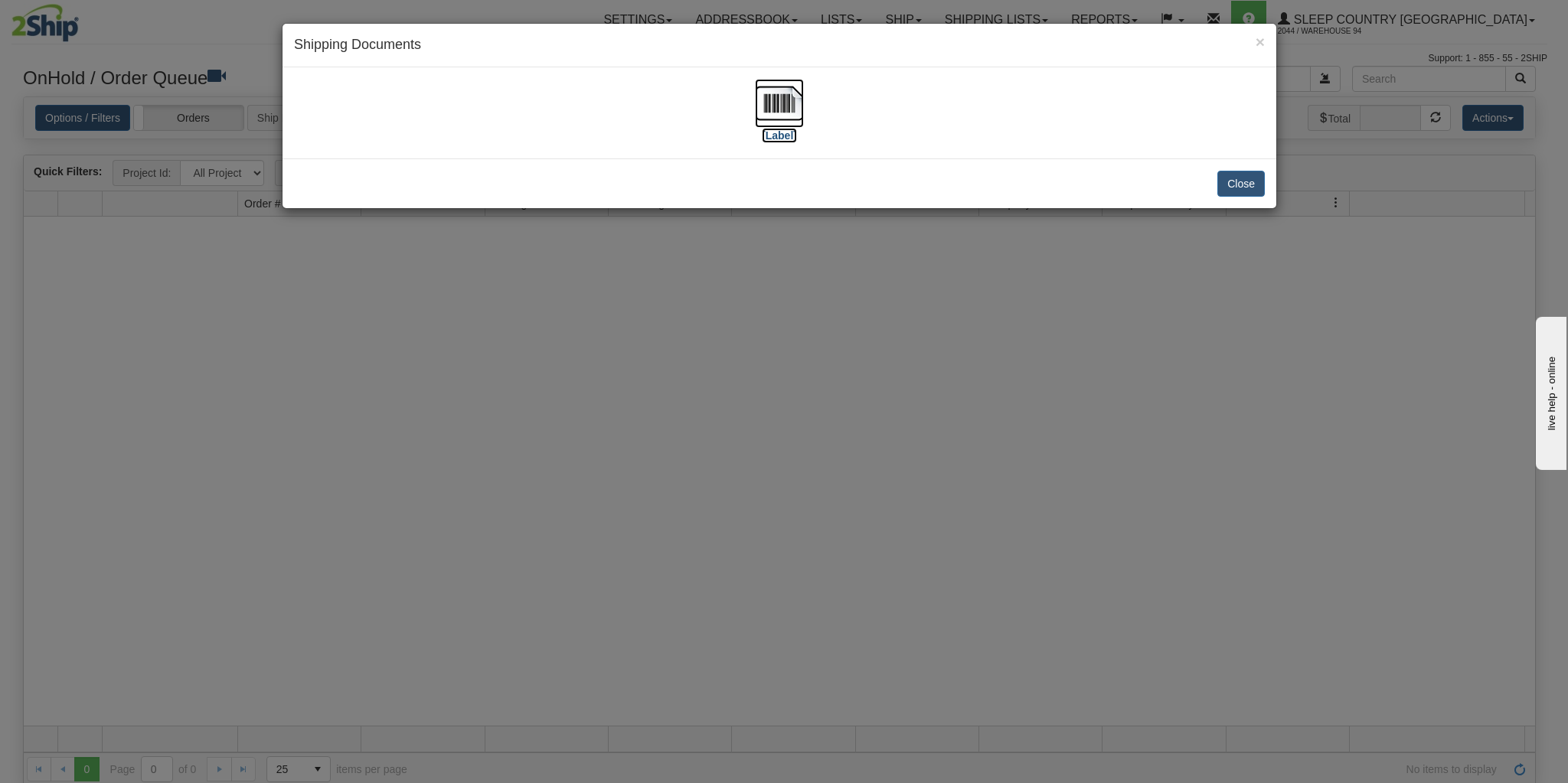
click at [779, 112] on img at bounding box center [779, 104] width 49 height 49
click at [1240, 194] on button "Close" at bounding box center [1240, 184] width 48 height 26
